Goal: Communication & Community: Answer question/provide support

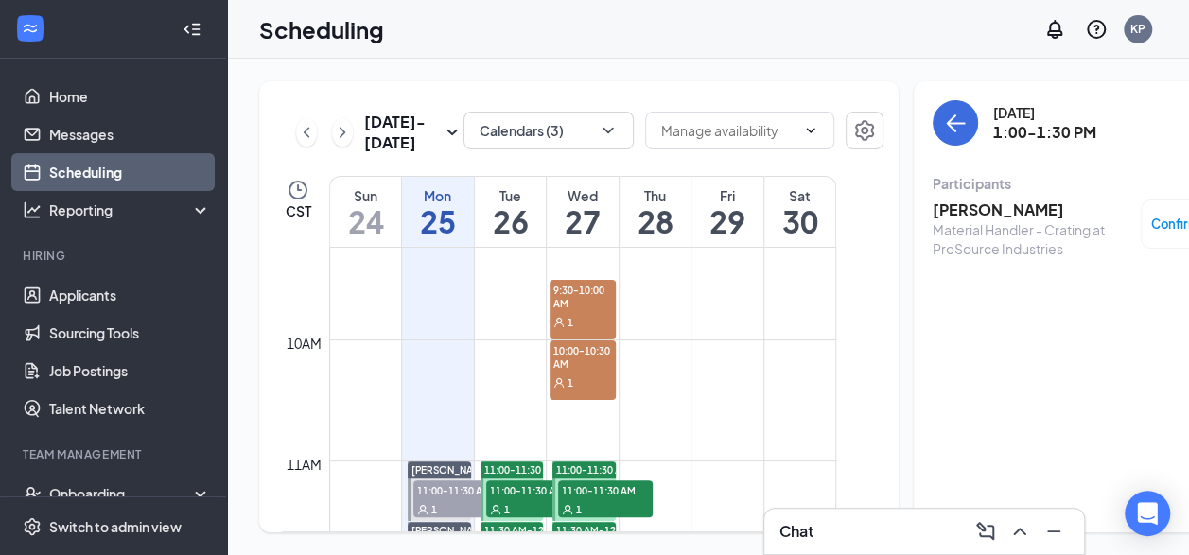
scroll to position [1308, 0]
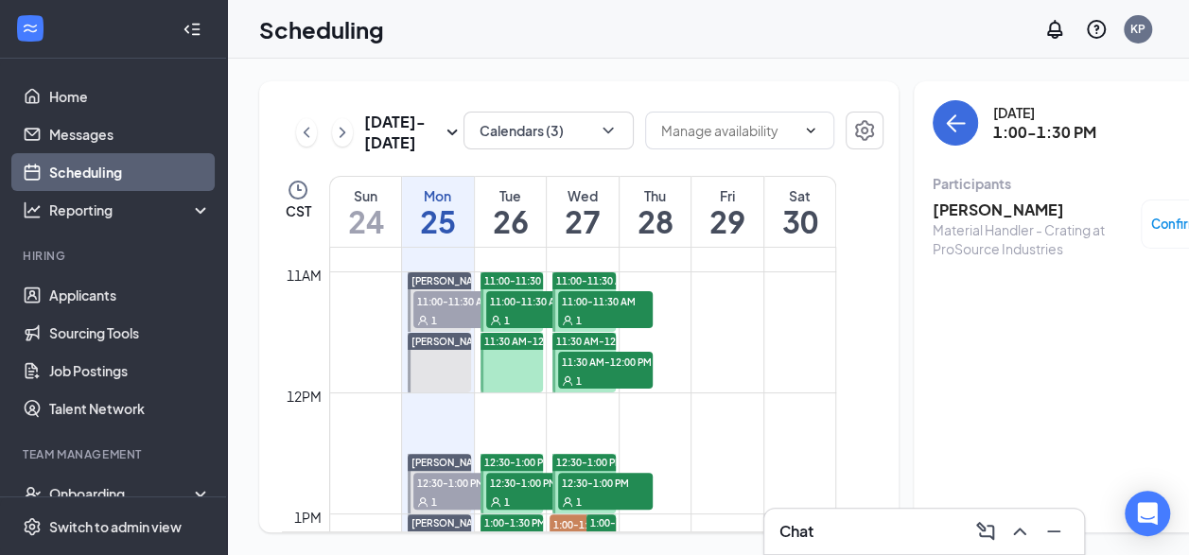
click at [864, 543] on div "Chat" at bounding box center [923, 531] width 289 height 30
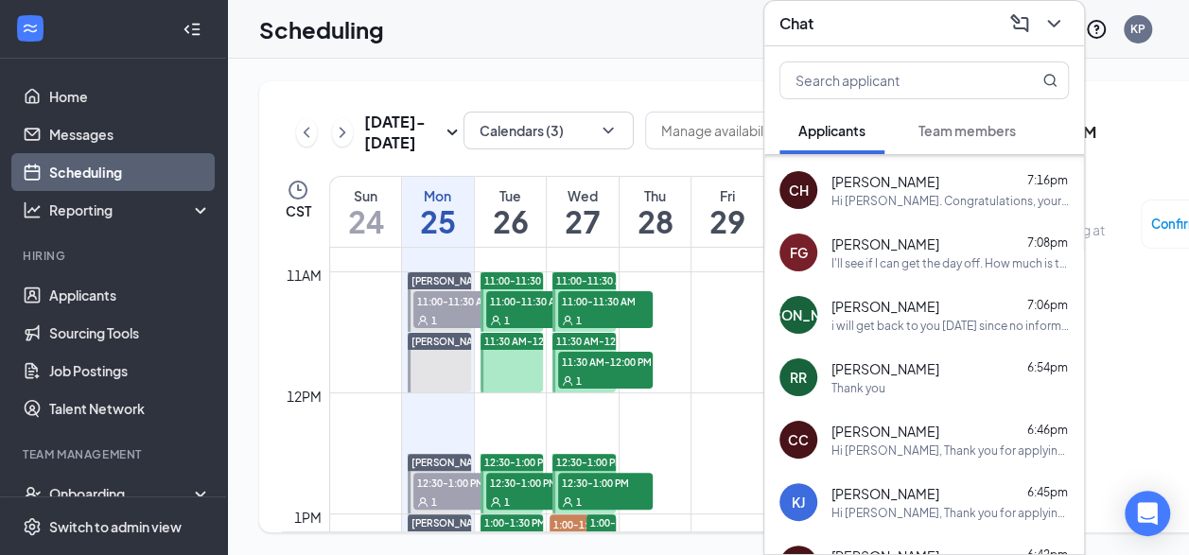
scroll to position [0, 0]
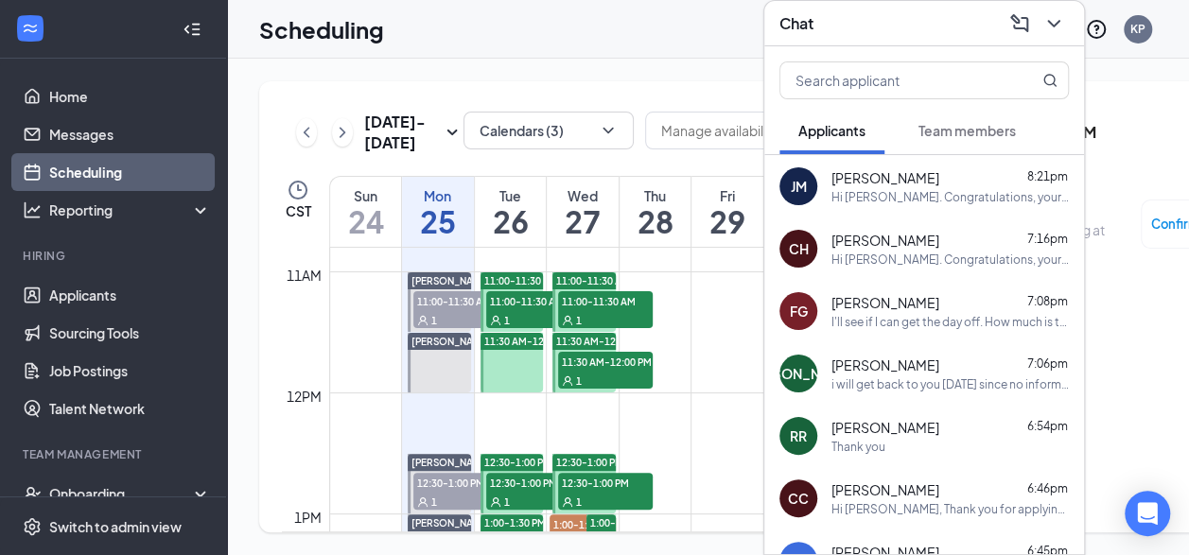
click at [1000, 168] on div "JaLohn Mason 8:21pm" at bounding box center [949, 177] width 237 height 19
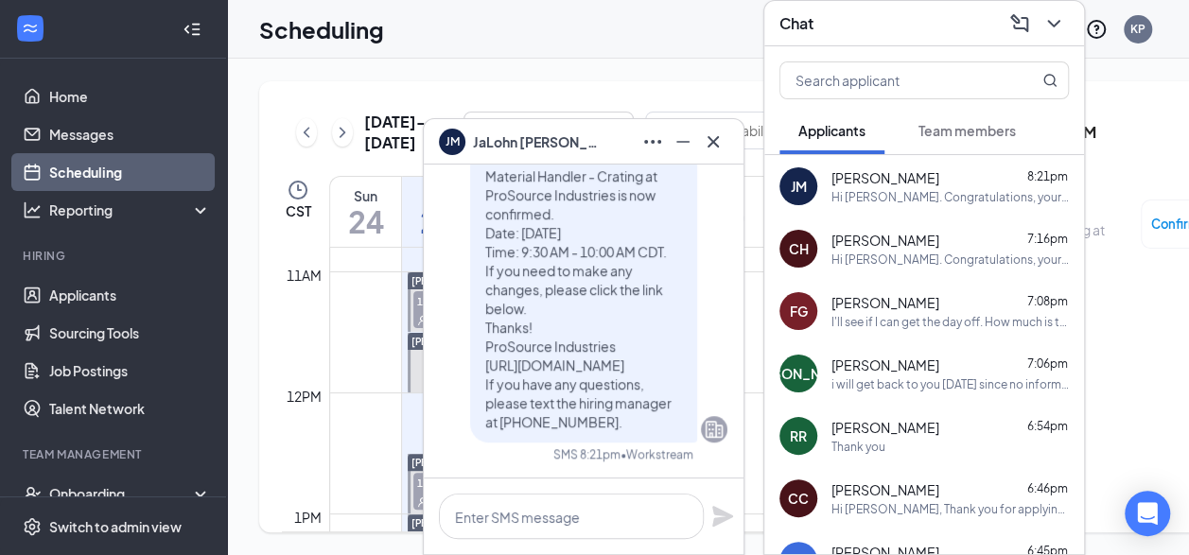
click at [936, 231] on span "[PERSON_NAME]" at bounding box center [885, 240] width 108 height 19
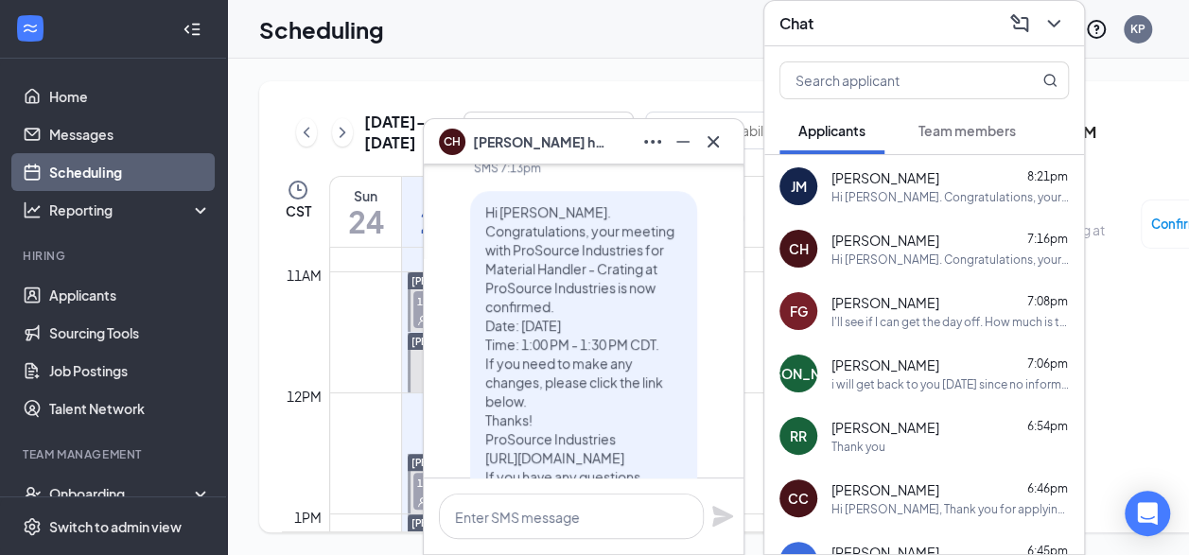
scroll to position [-284, 0]
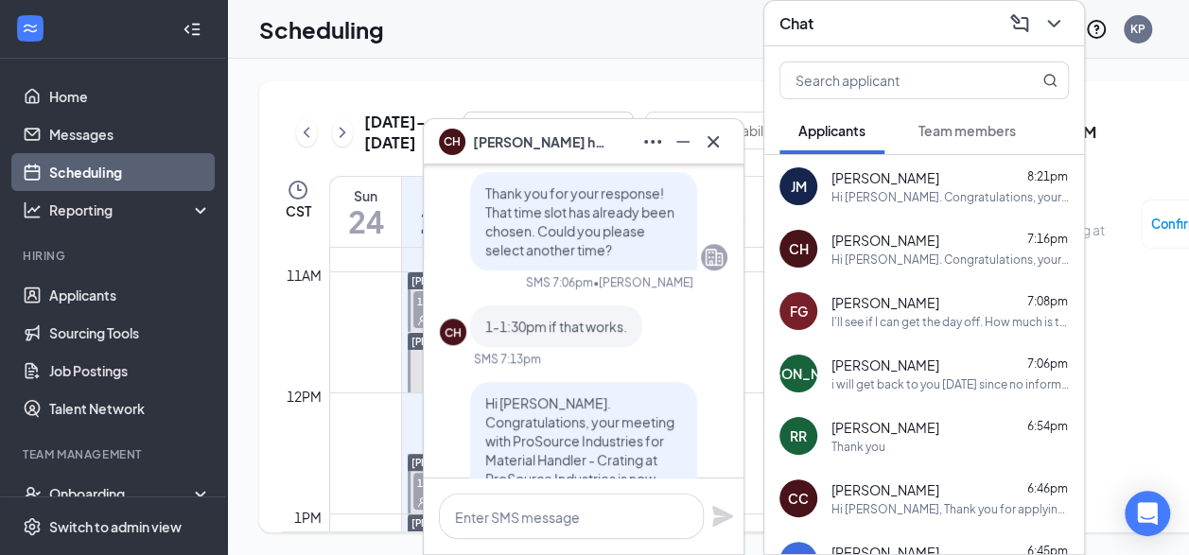
click at [932, 314] on div "I'll see if I can get the day off. How much is this position offering?" at bounding box center [949, 322] width 237 height 16
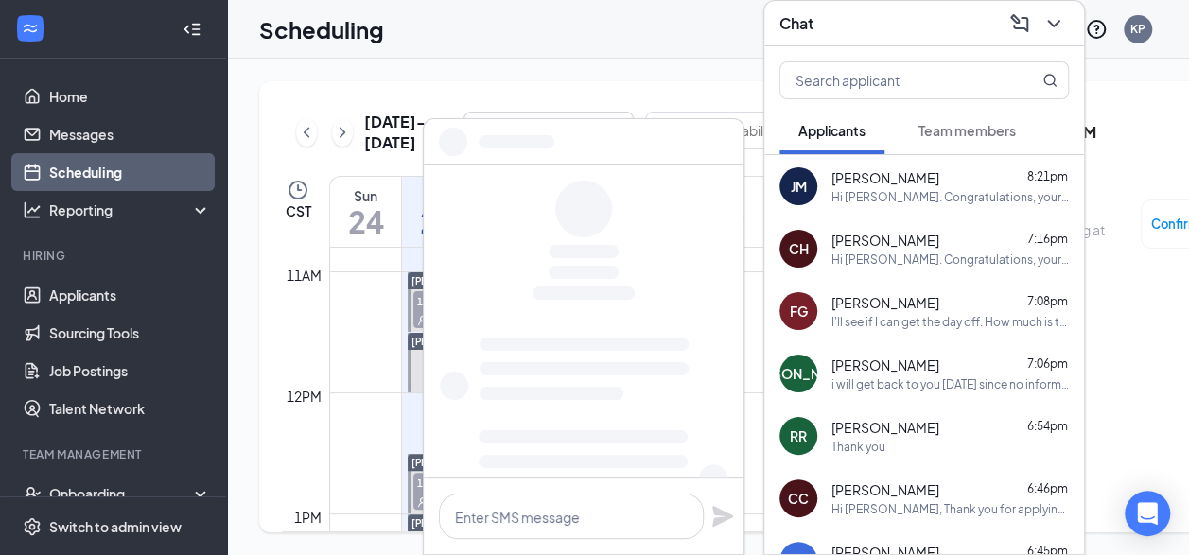
scroll to position [0, 0]
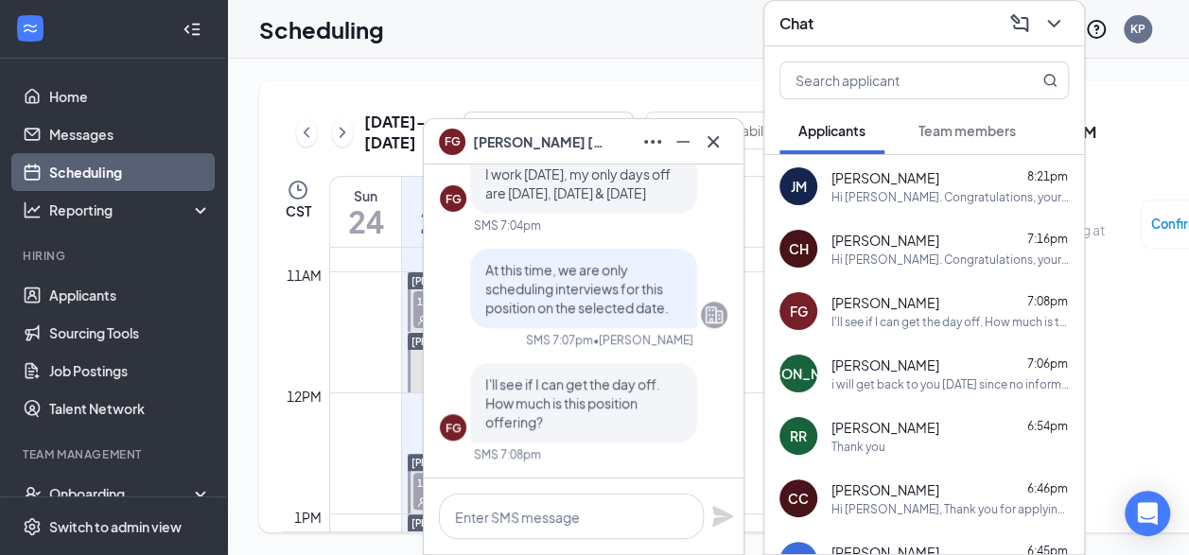
click at [866, 359] on div "Joshua Omoruyi 7:06pm i will get back to you tomorrow since no information can …" at bounding box center [949, 374] width 237 height 37
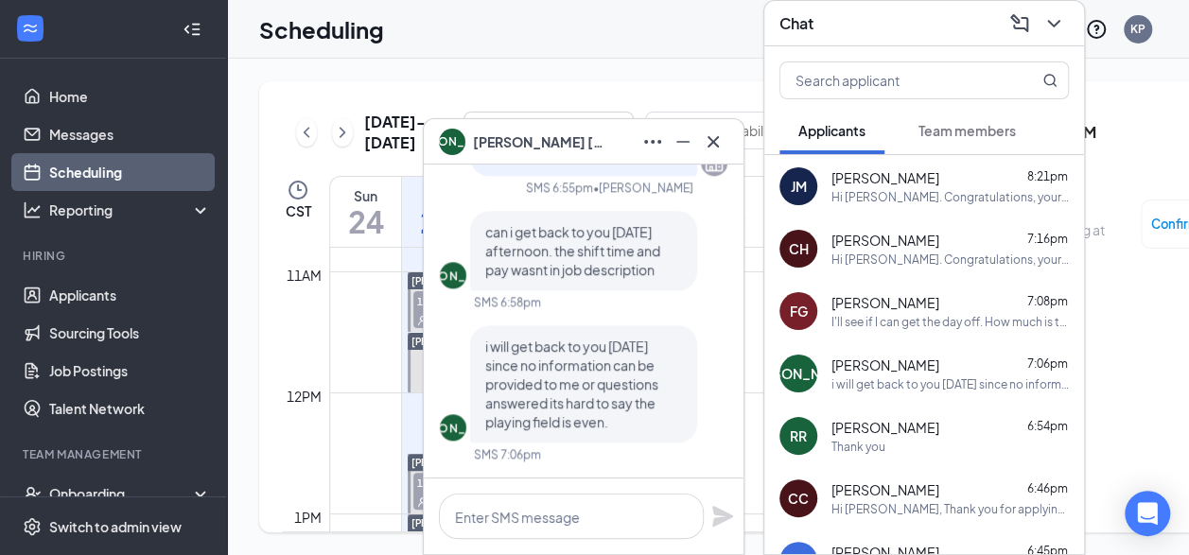
click at [877, 418] on span "Ricardo Reyes" at bounding box center [885, 427] width 108 height 19
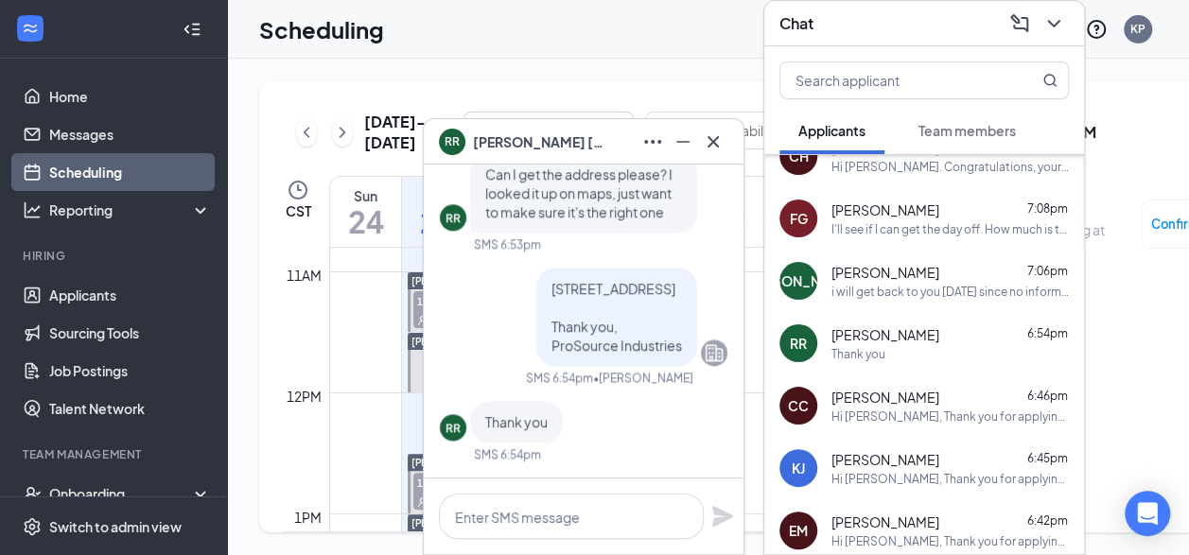
scroll to position [95, 0]
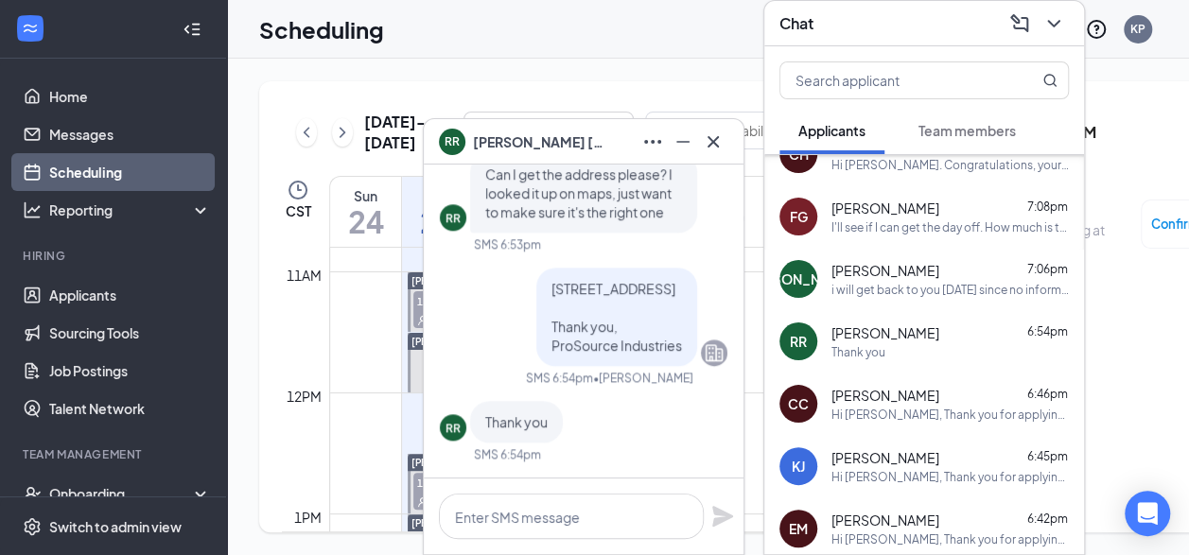
click at [899, 407] on div "Hi Chris, Thank you for applying! We’d like to invite you to an interview on We…" at bounding box center [949, 415] width 237 height 16
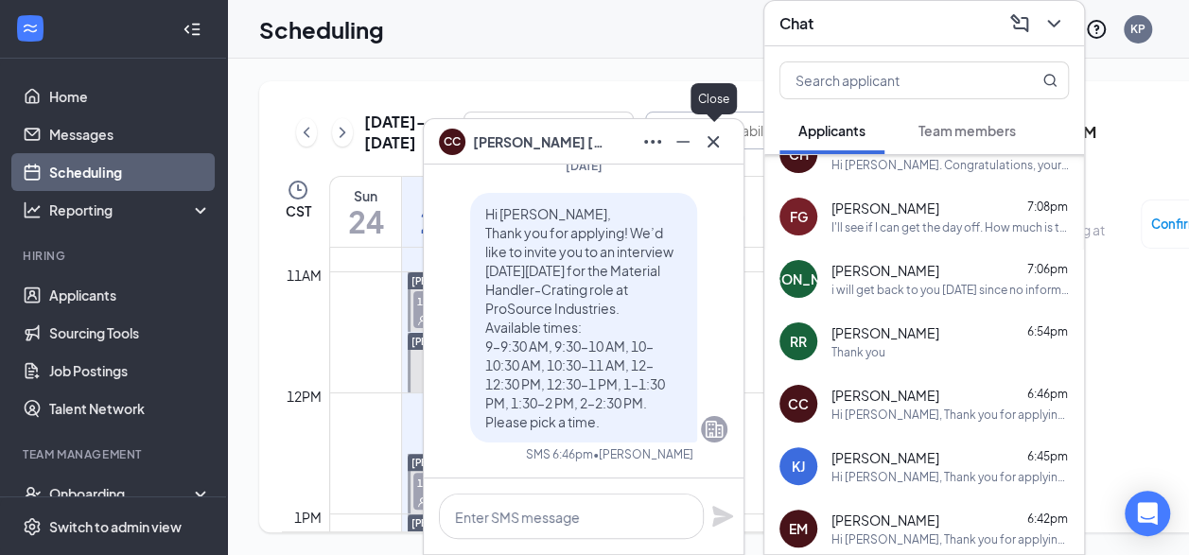
click at [724, 137] on button at bounding box center [713, 142] width 30 height 30
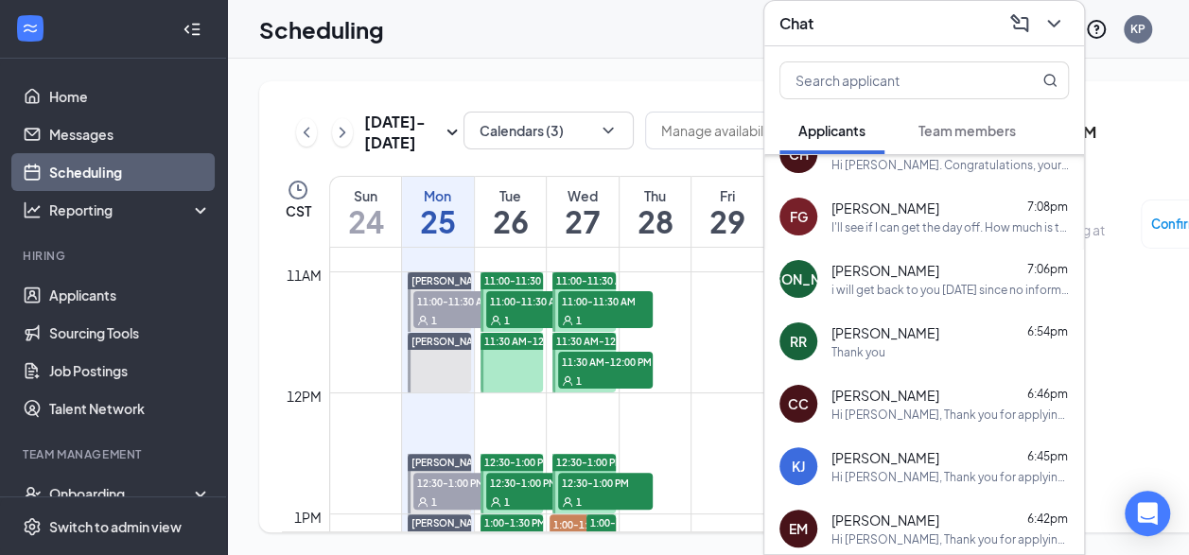
scroll to position [0, 0]
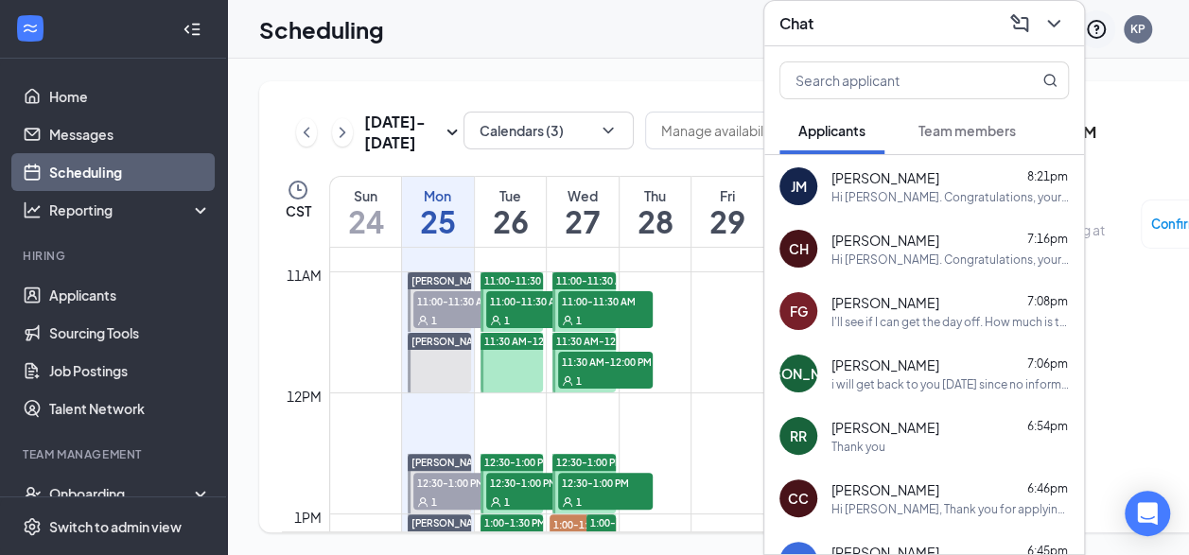
drag, startPoint x: 1065, startPoint y: 15, endPoint x: 1100, endPoint y: 43, distance: 45.0
click at [1065, 17] on button at bounding box center [1053, 24] width 30 height 30
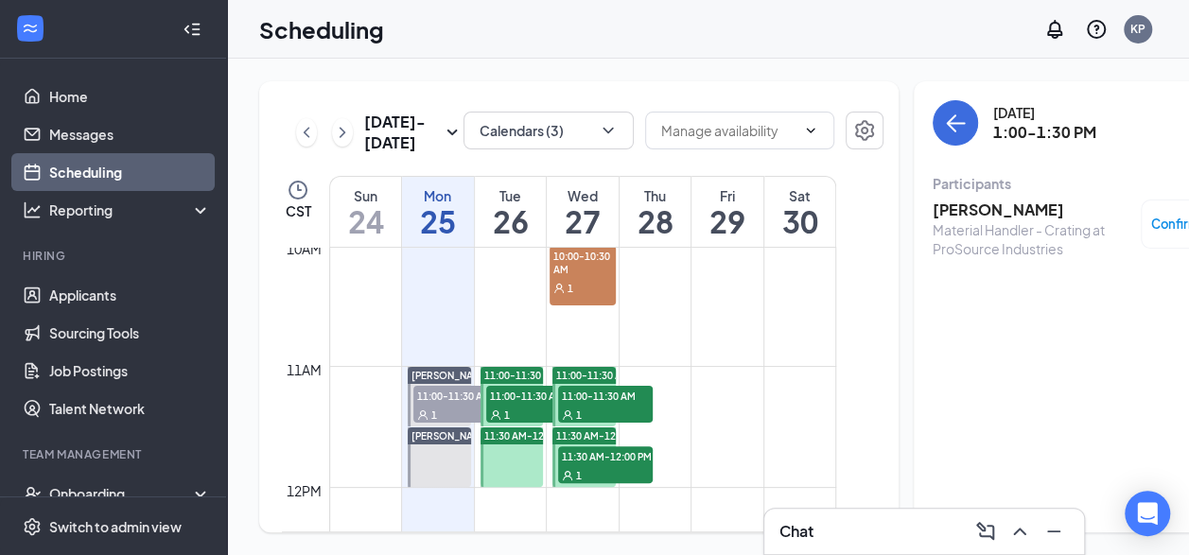
scroll to position [1308, 0]
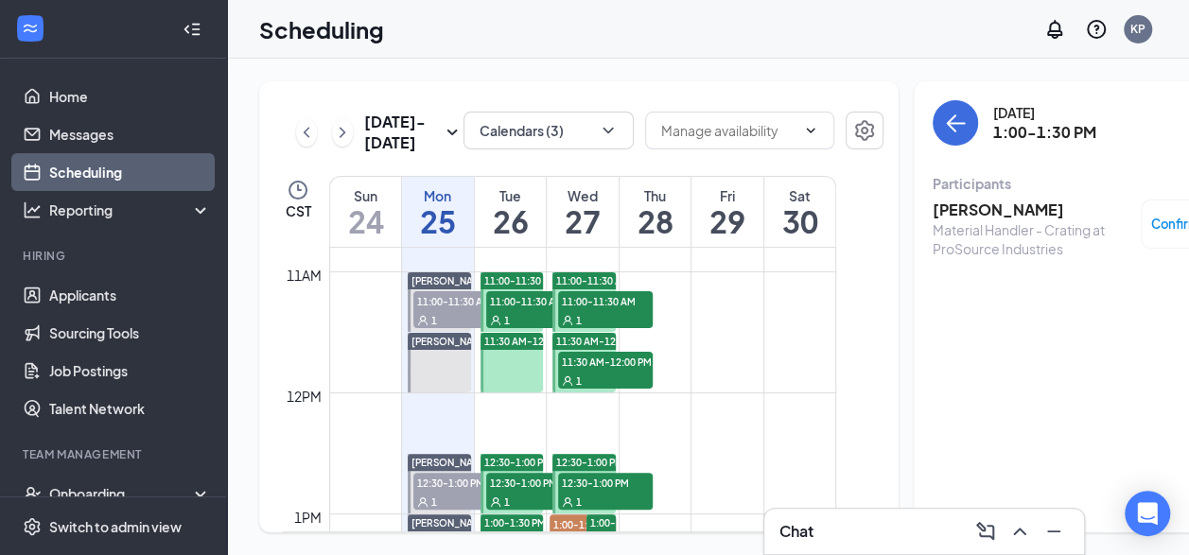
click at [854, 515] on div "Chat" at bounding box center [924, 531] width 320 height 45
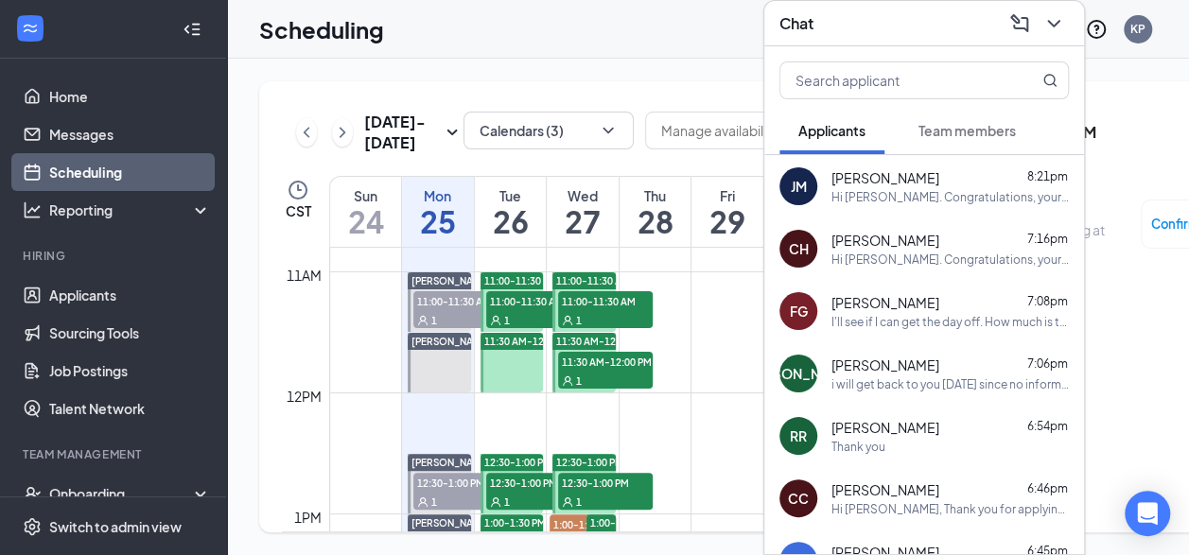
click at [959, 15] on div "Chat" at bounding box center [923, 23] width 289 height 29
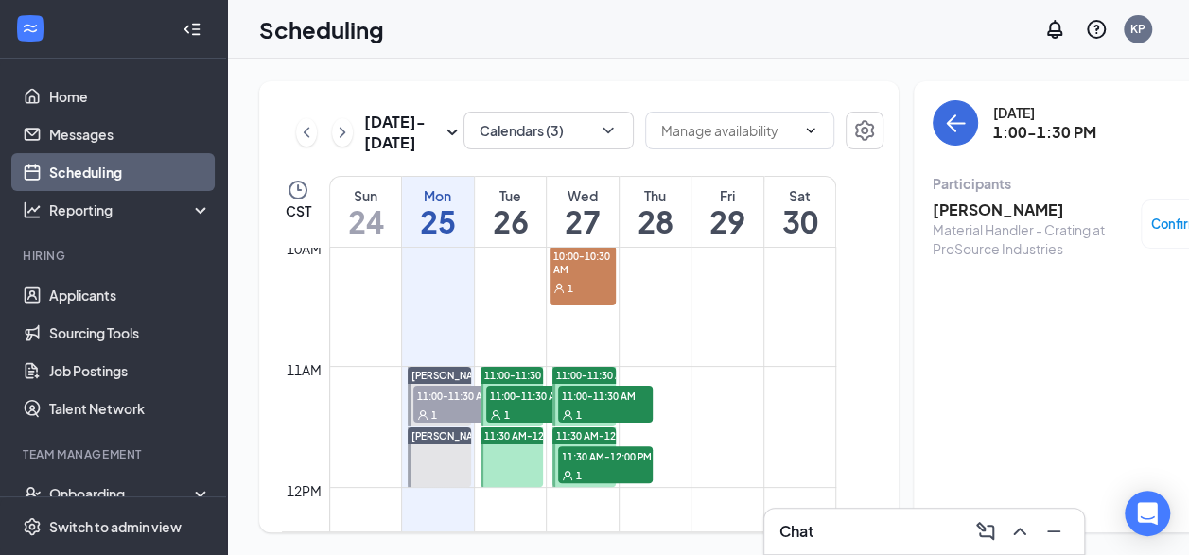
scroll to position [28, 0]
